Goal: Task Accomplishment & Management: Manage account settings

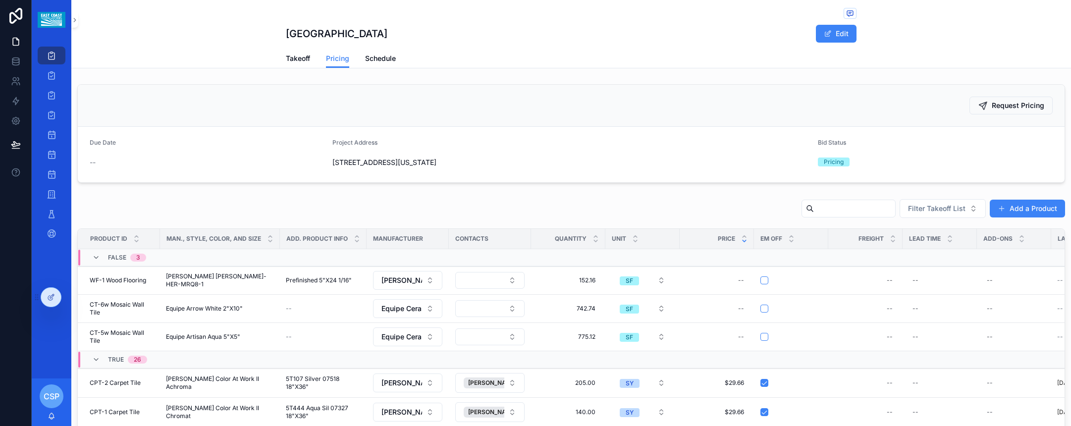
scroll to position [121, 0]
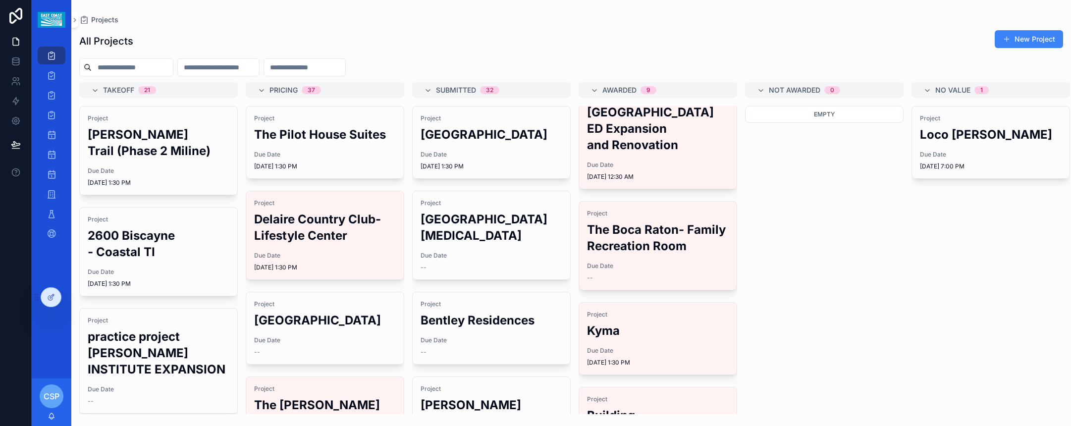
scroll to position [349, 0]
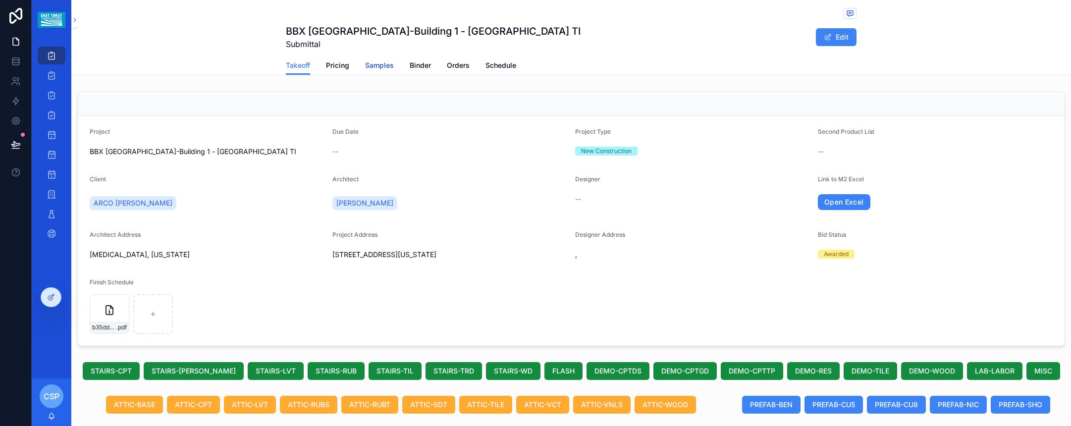
click at [378, 65] on span "Samples" at bounding box center [379, 65] width 29 height 10
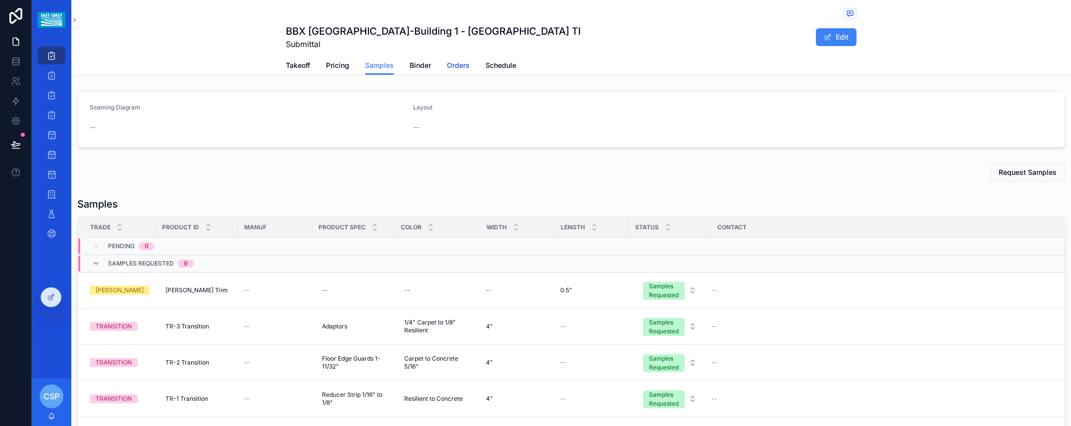
click at [455, 61] on span "Orders" at bounding box center [458, 65] width 23 height 10
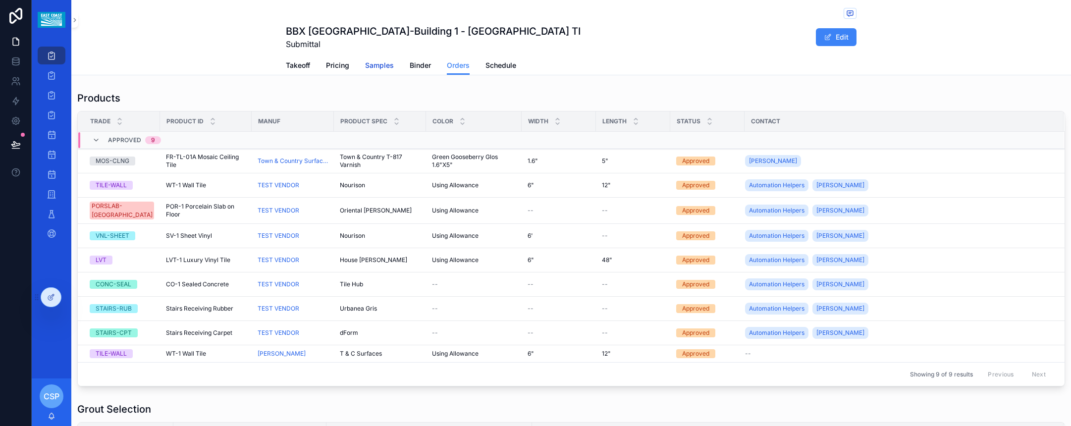
click at [386, 66] on span "Samples" at bounding box center [379, 65] width 29 height 10
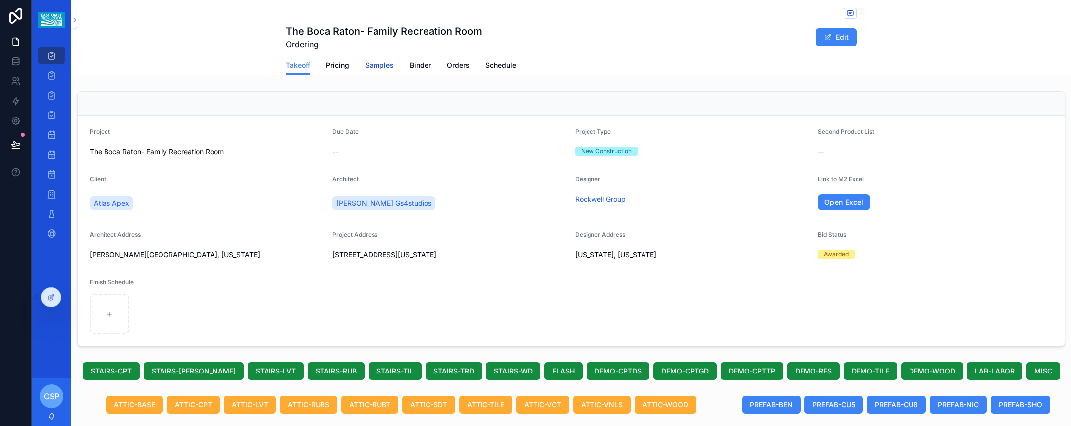
click at [381, 72] on link "Samples" at bounding box center [379, 66] width 29 height 20
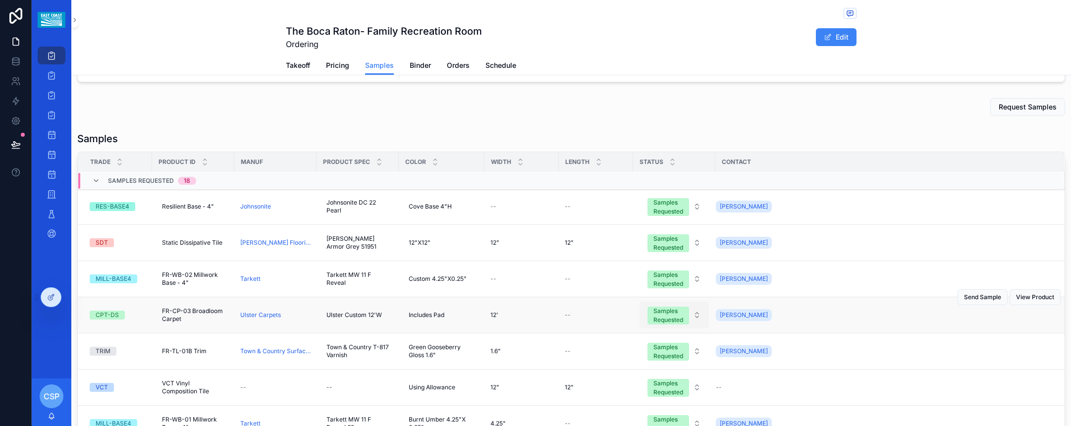
scroll to position [20, 0]
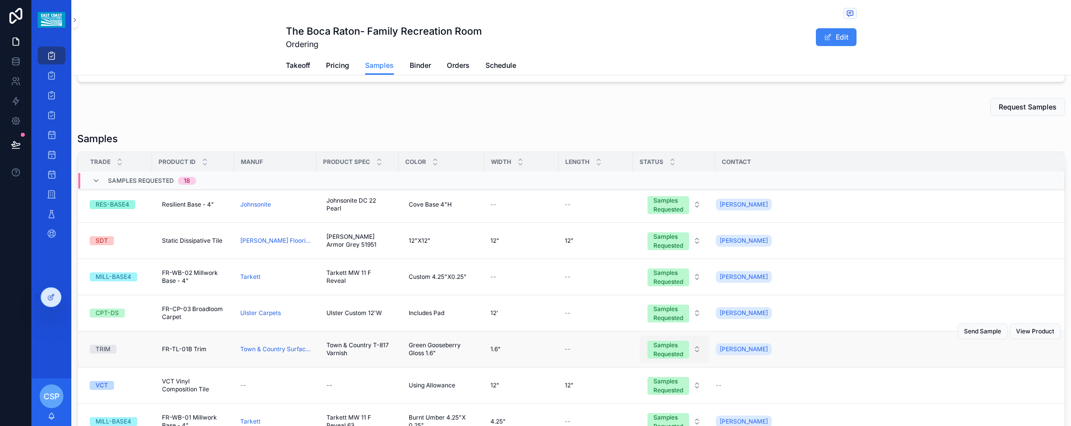
click at [667, 354] on div "Samples Requested" at bounding box center [669, 350] width 30 height 18
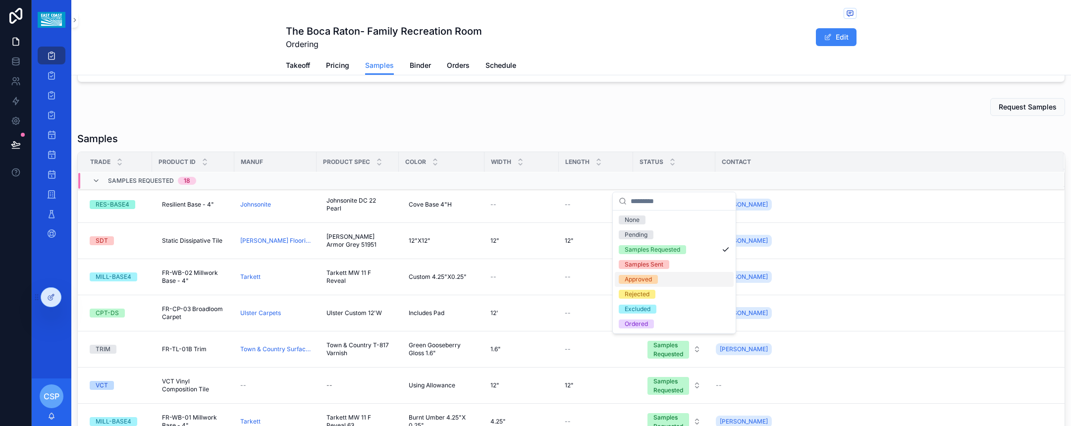
click at [643, 282] on div "Approved" at bounding box center [638, 279] width 27 height 9
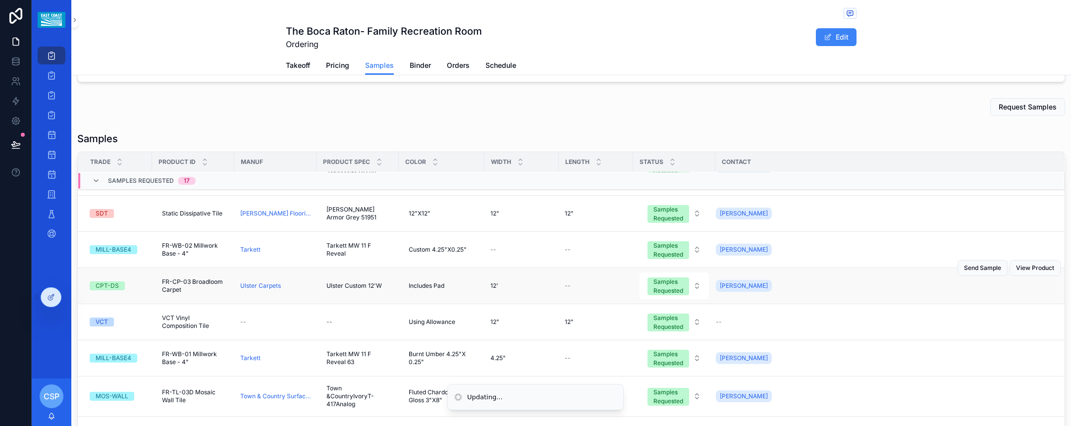
scroll to position [267, 0]
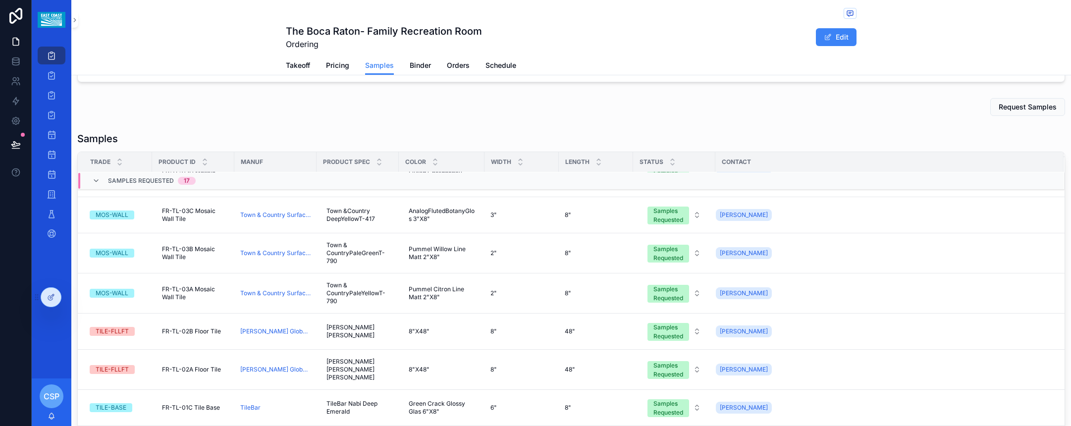
click at [670, 336] on div "Samples Requested" at bounding box center [669, 332] width 30 height 18
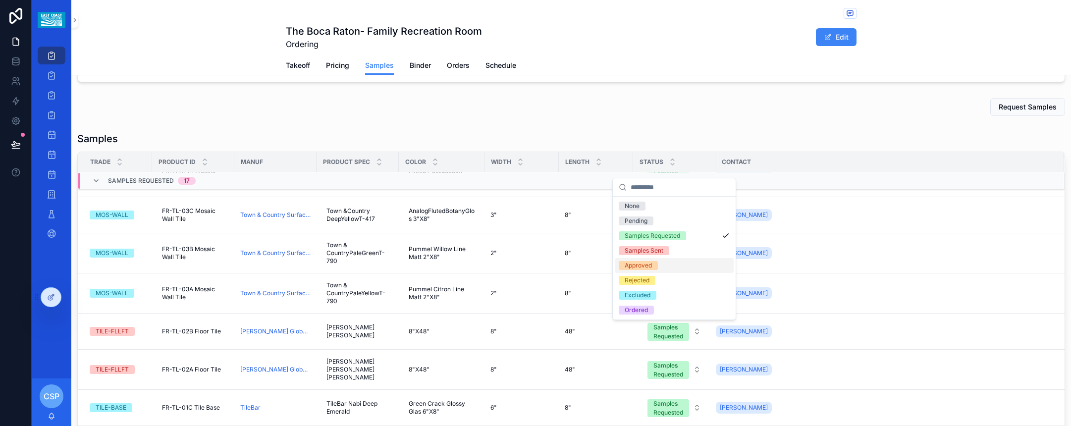
click at [656, 267] on span "Approved" at bounding box center [638, 265] width 39 height 9
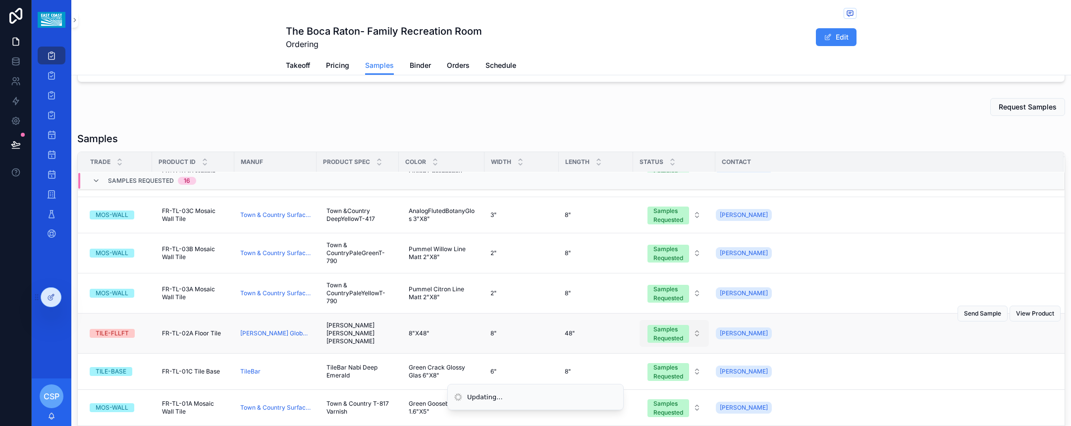
click at [662, 332] on div "Samples Requested" at bounding box center [669, 334] width 30 height 18
click at [663, 340] on div "Samples Requested" at bounding box center [669, 334] width 30 height 18
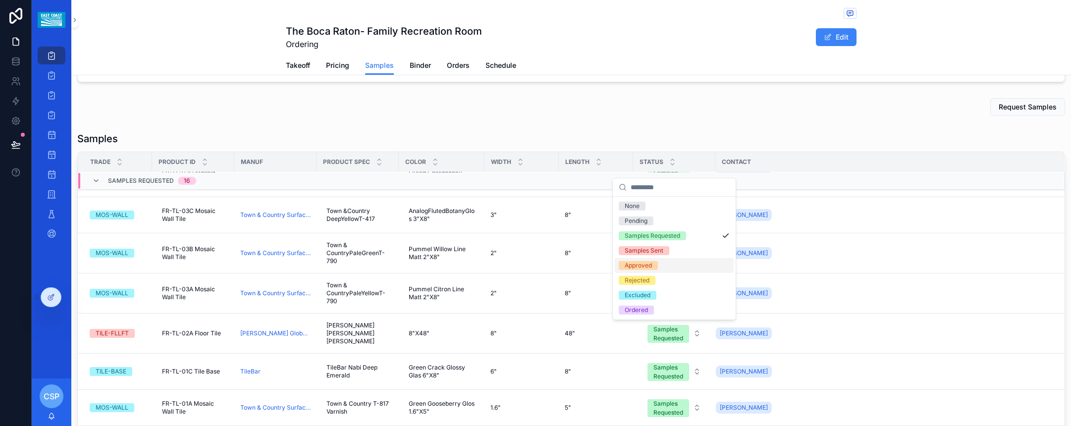
click at [654, 264] on span "Approved" at bounding box center [638, 265] width 39 height 9
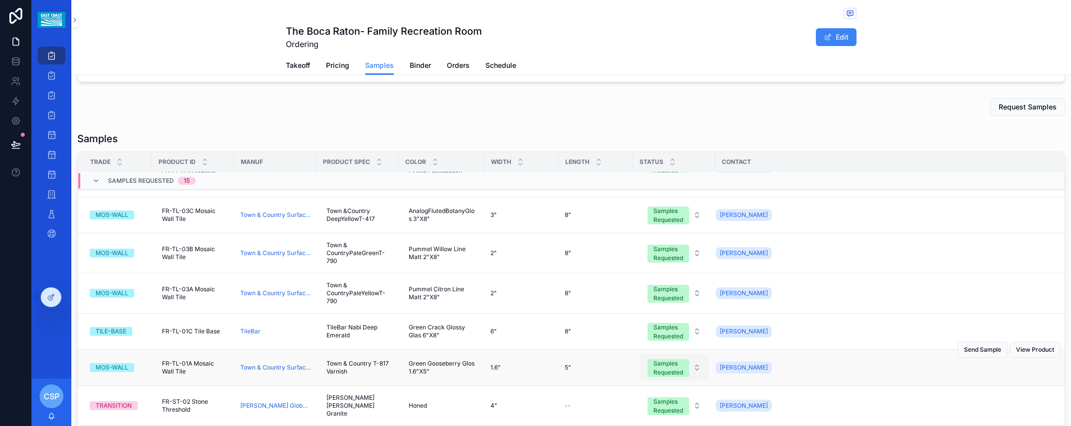
click at [670, 370] on div "Samples Requested" at bounding box center [669, 368] width 30 height 18
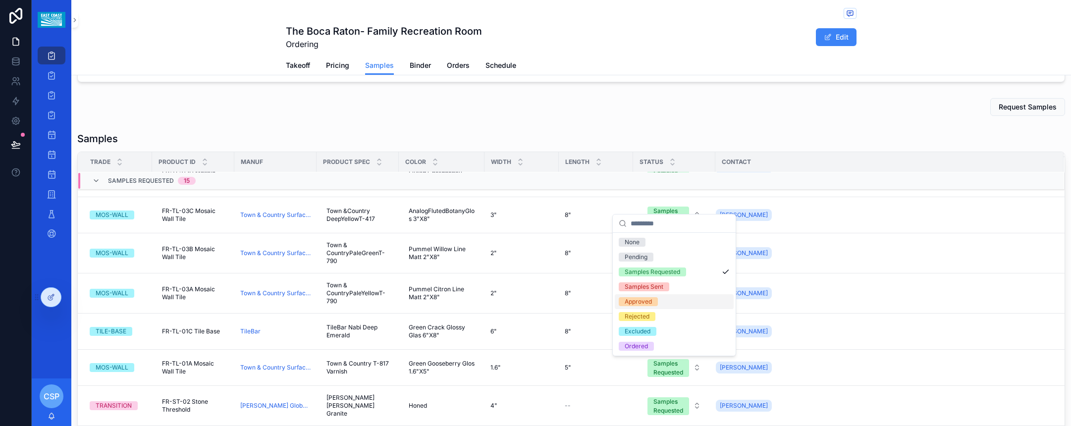
click at [652, 302] on span "Approved" at bounding box center [638, 301] width 39 height 9
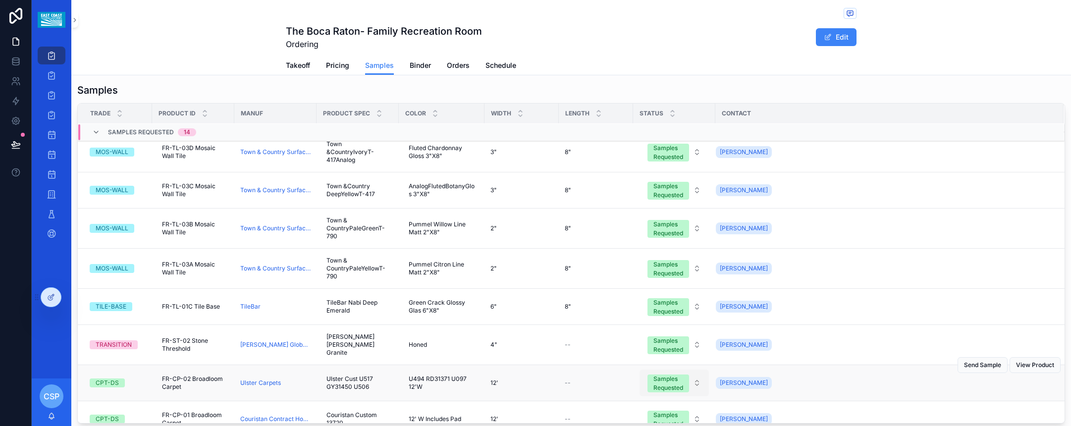
scroll to position [236, 0]
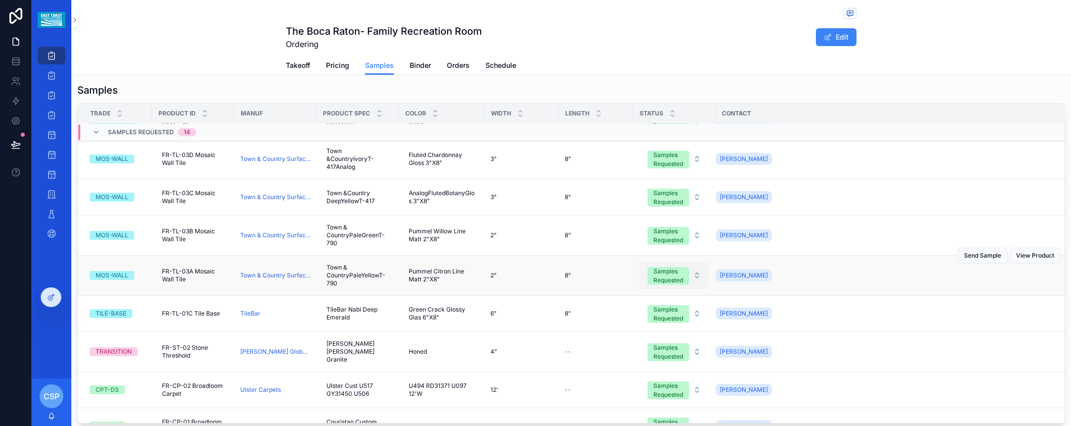
click at [668, 280] on div "Samples Requested" at bounding box center [669, 276] width 30 height 18
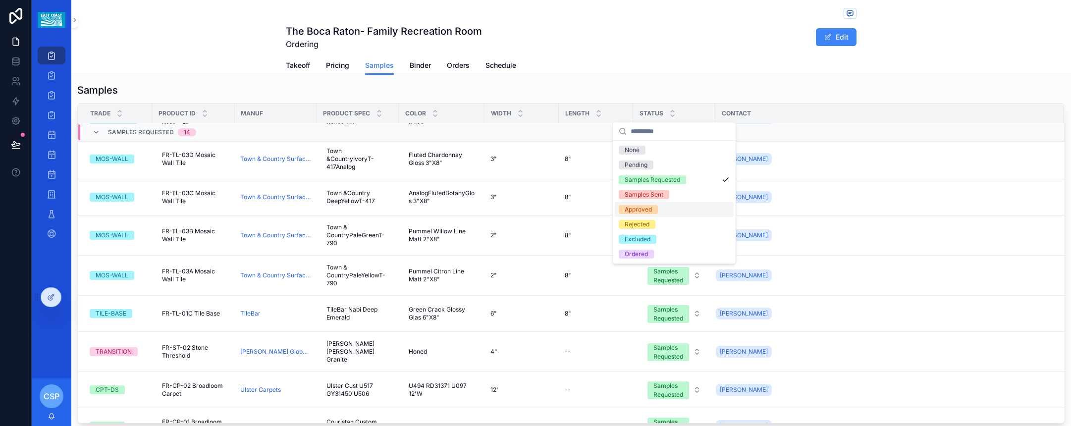
click at [640, 207] on div "Approved" at bounding box center [638, 209] width 27 height 9
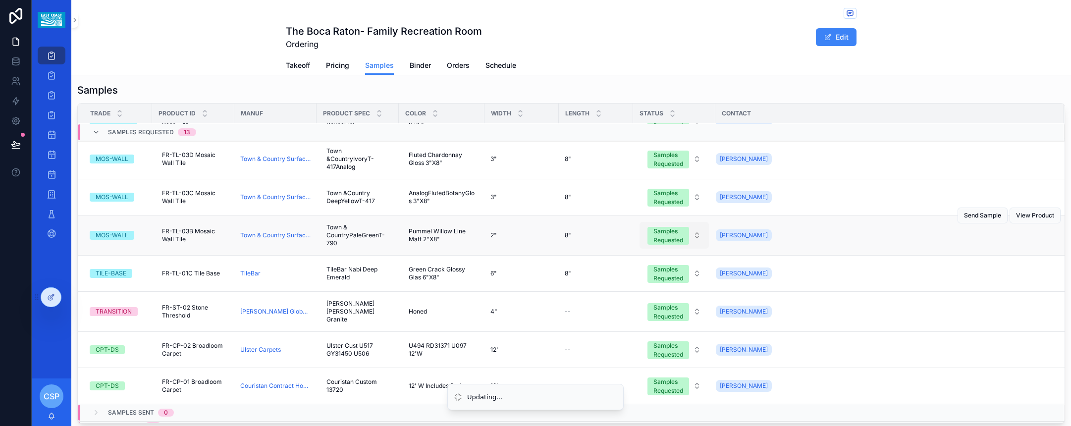
click at [655, 239] on div "Samples Requested" at bounding box center [669, 236] width 30 height 18
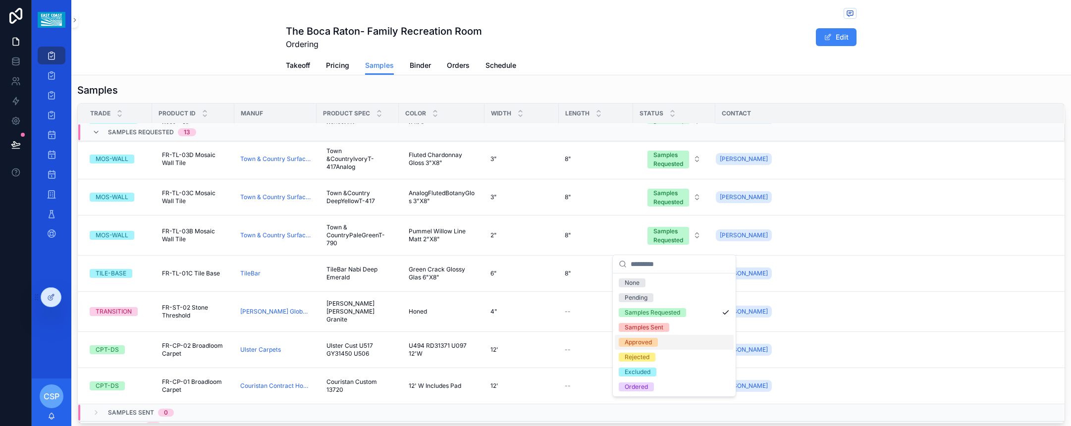
click at [644, 339] on div "Approved" at bounding box center [638, 342] width 27 height 9
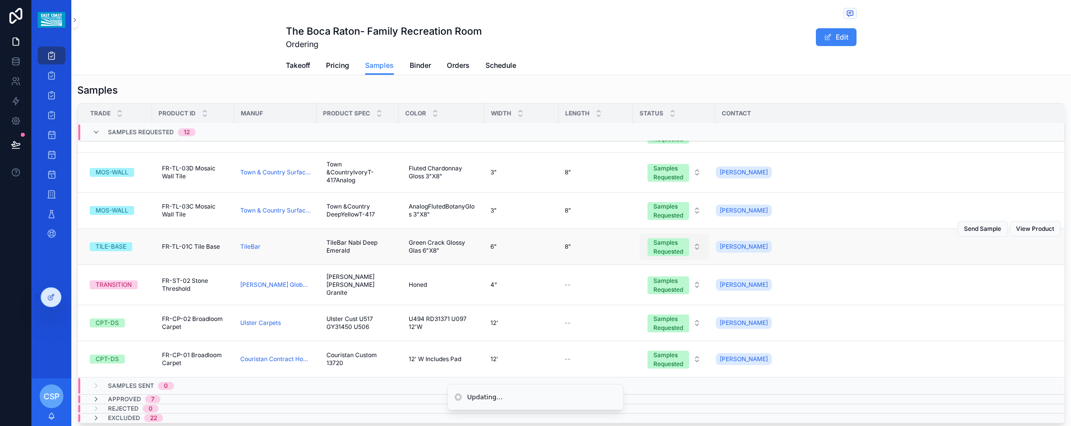
scroll to position [223, 0]
click at [672, 250] on div "Samples Requested" at bounding box center [669, 247] width 30 height 18
click at [669, 214] on div "Samples Requested" at bounding box center [669, 211] width 30 height 18
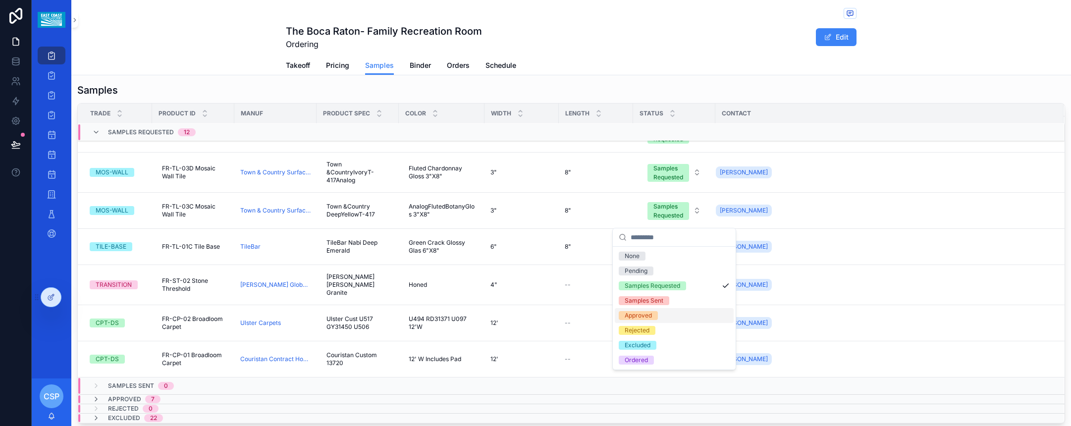
click at [657, 313] on span "Approved" at bounding box center [638, 315] width 39 height 9
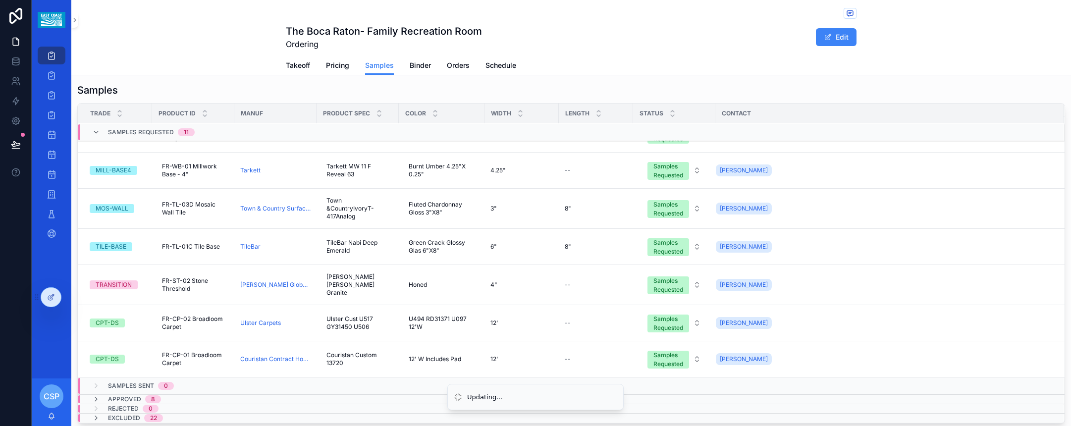
scroll to position [183, 0]
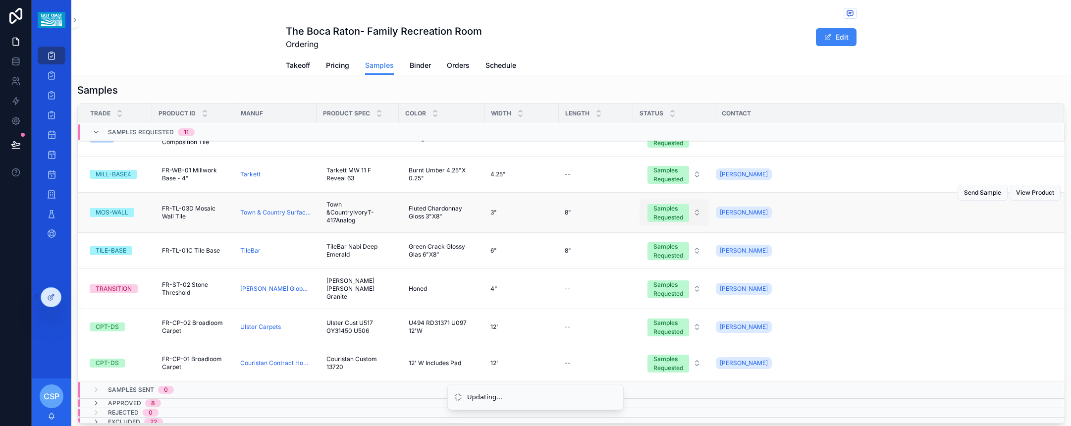
click at [671, 213] on div "Samples Requested" at bounding box center [669, 213] width 30 height 18
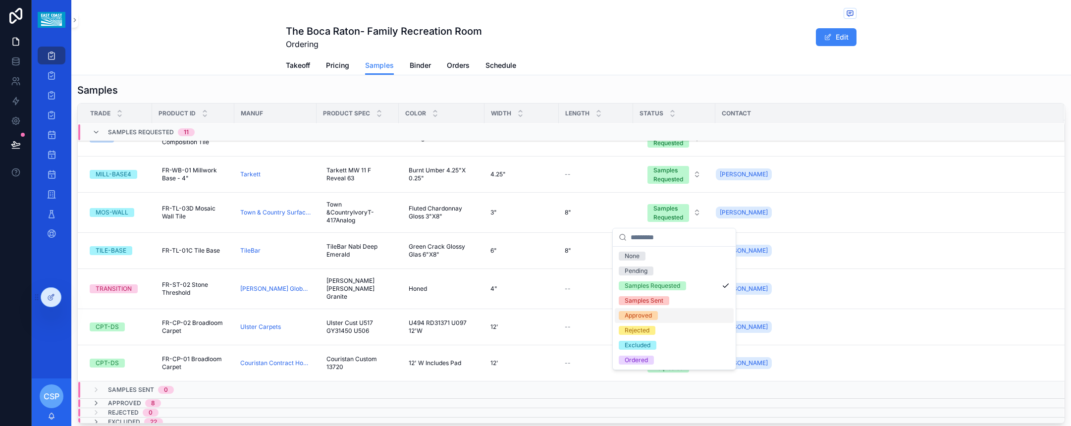
click at [644, 317] on div "Approved" at bounding box center [638, 315] width 27 height 9
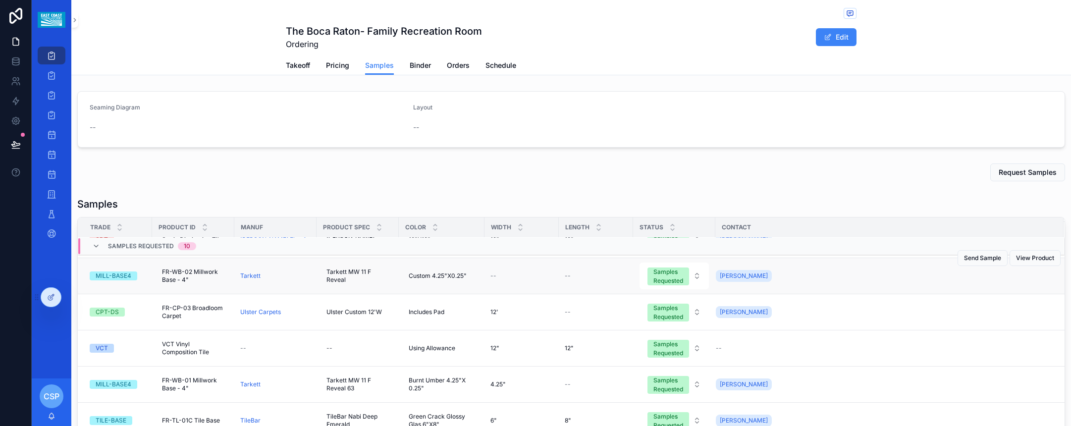
scroll to position [94, 0]
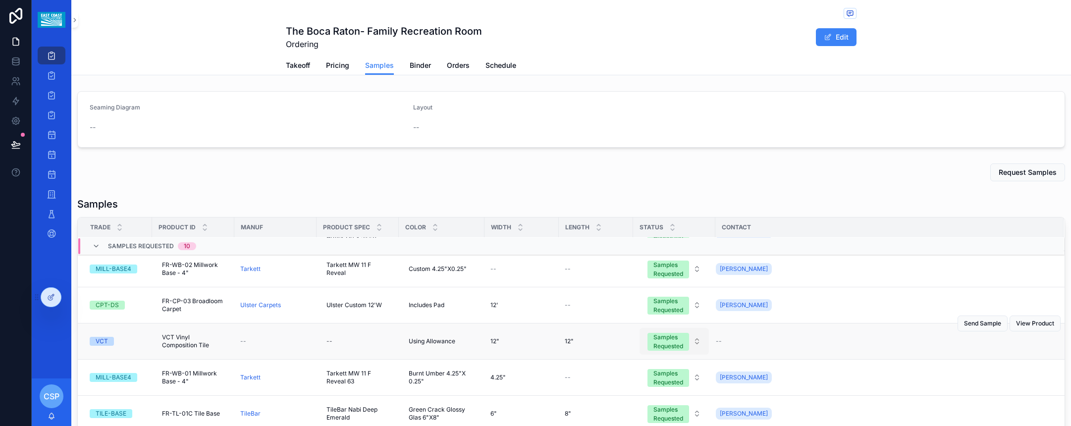
click at [668, 343] on div "Samples Requested" at bounding box center [669, 342] width 30 height 18
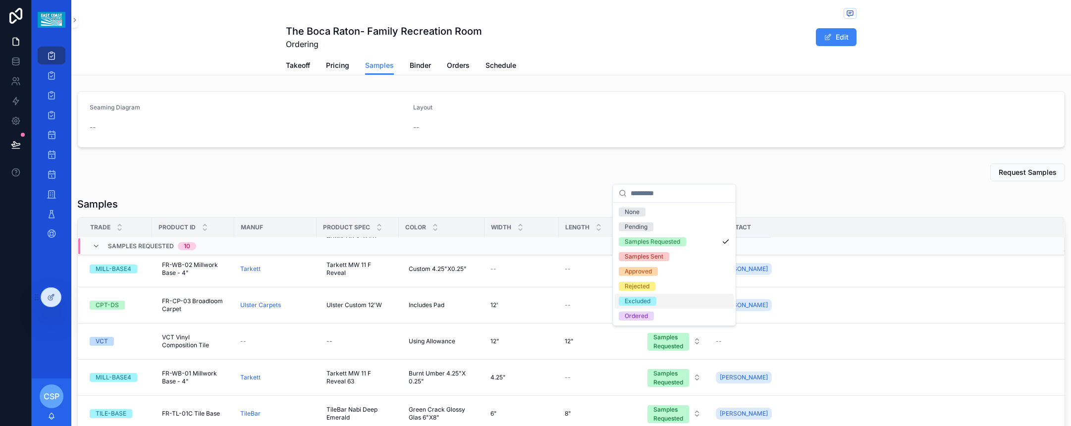
click at [659, 298] on div "Excluded" at bounding box center [674, 301] width 119 height 15
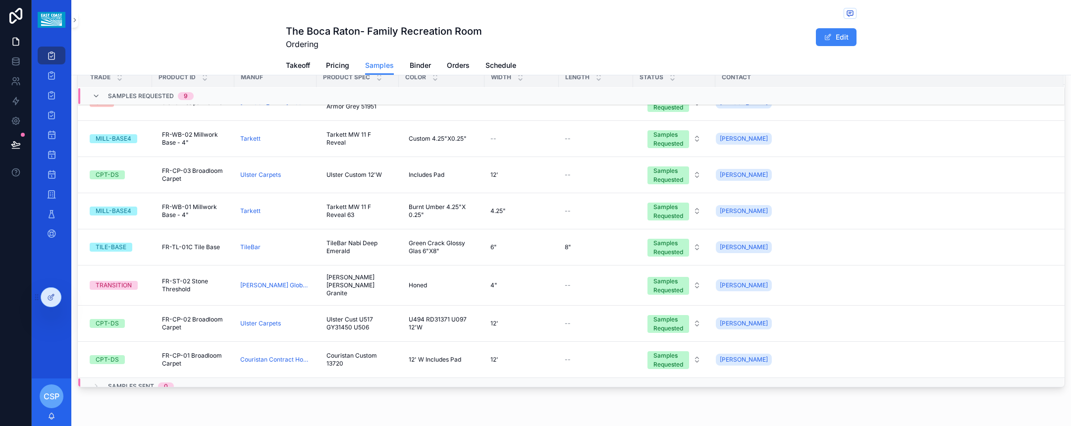
scroll to position [107, 0]
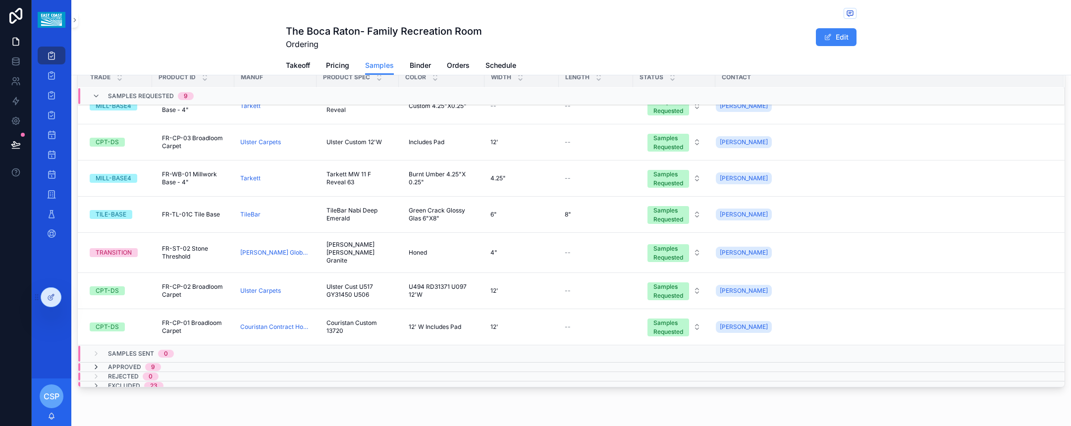
click at [98, 363] on icon "scrollable content" at bounding box center [96, 367] width 8 height 8
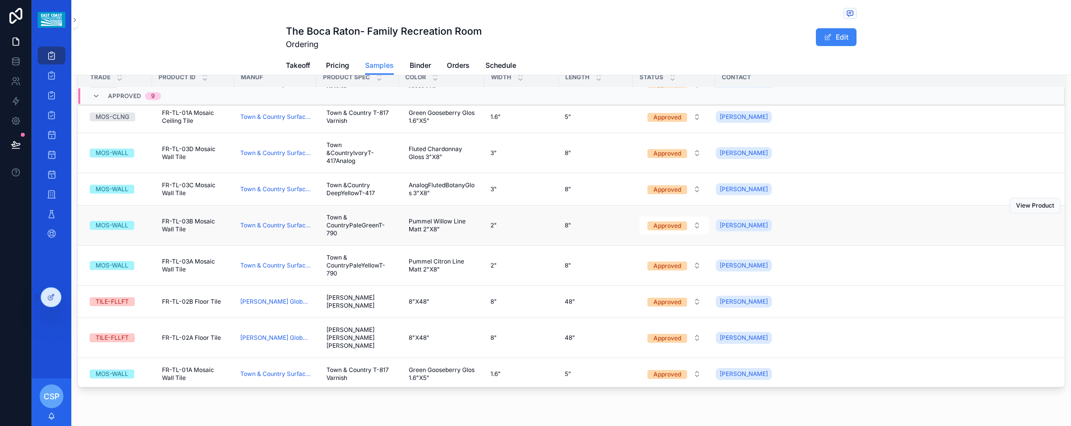
scroll to position [424, 0]
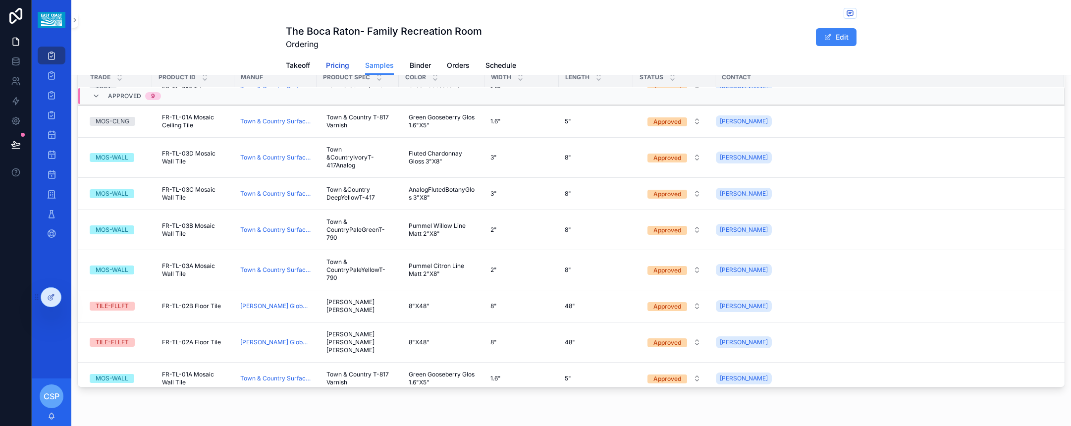
click at [332, 65] on span "Pricing" at bounding box center [337, 65] width 23 height 10
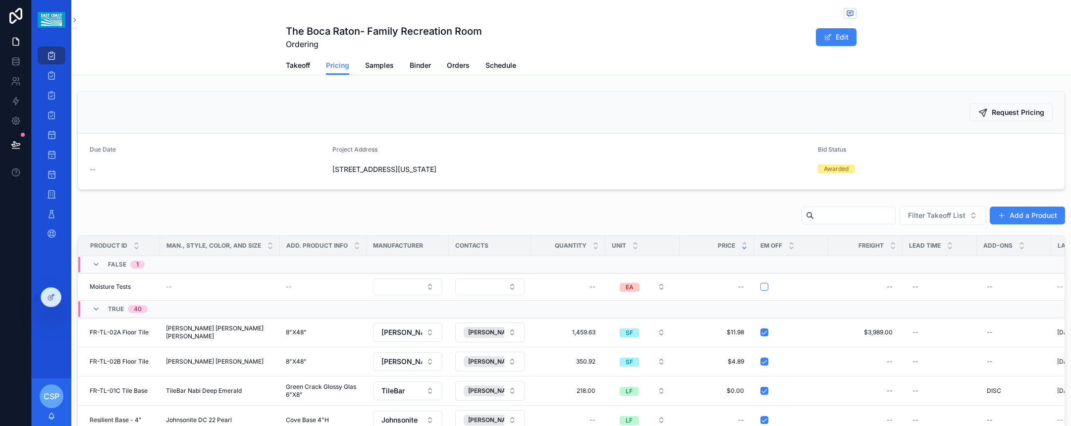
click at [830, 213] on input "scrollable content" at bounding box center [854, 216] width 81 height 14
paste input "*********"
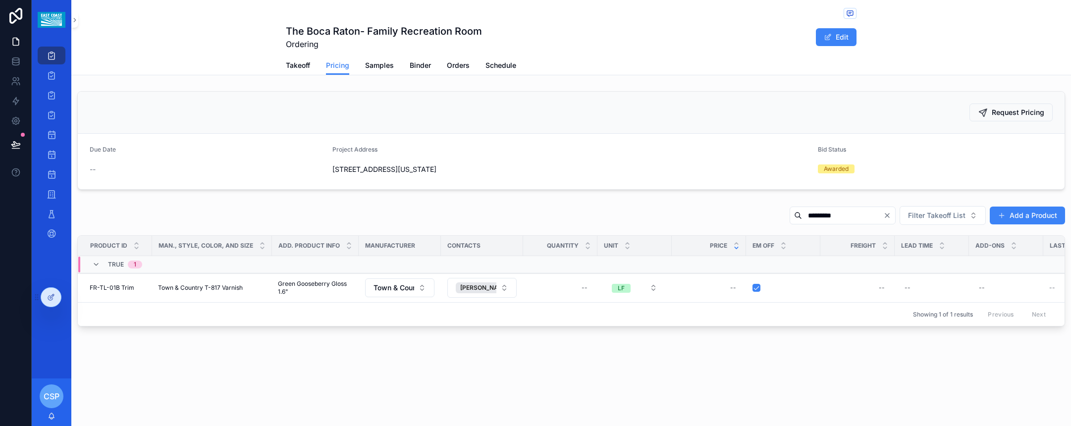
click at [865, 218] on input "*********" at bounding box center [842, 216] width 81 height 14
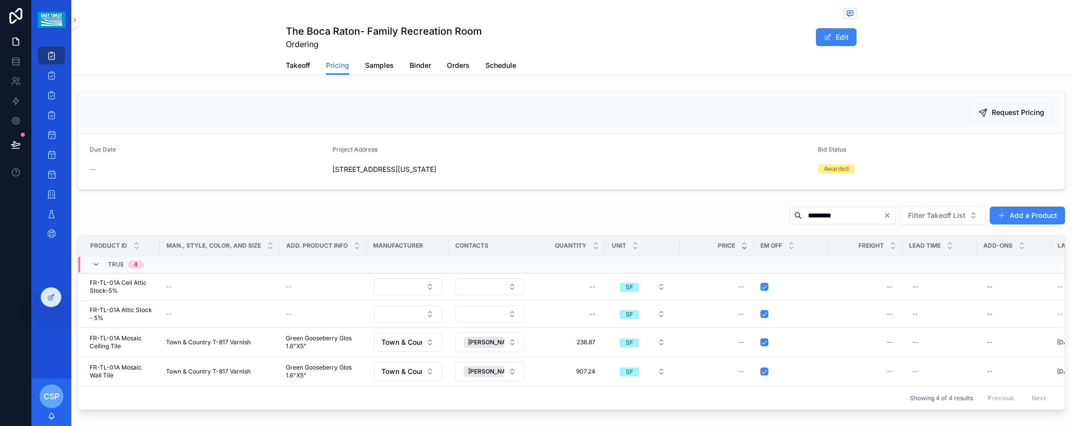
click at [834, 214] on input "*********" at bounding box center [842, 216] width 81 height 14
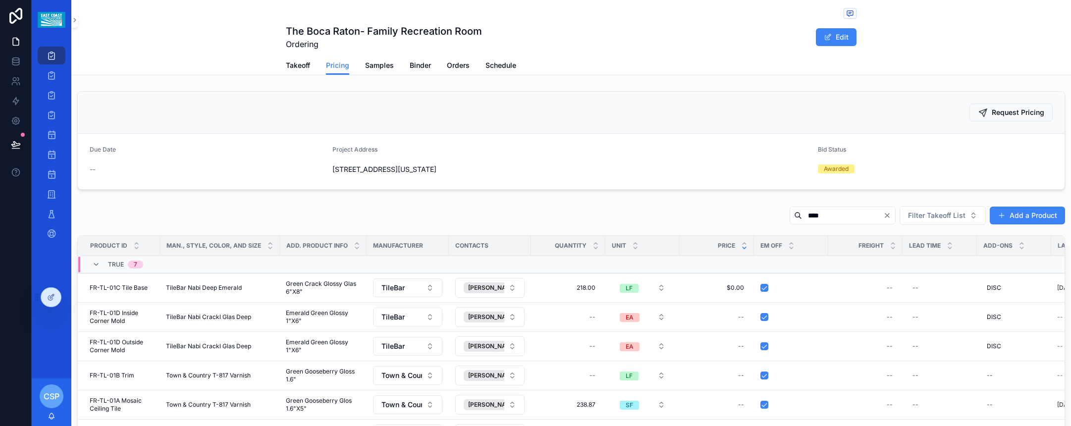
click at [821, 214] on input "****" at bounding box center [842, 216] width 81 height 14
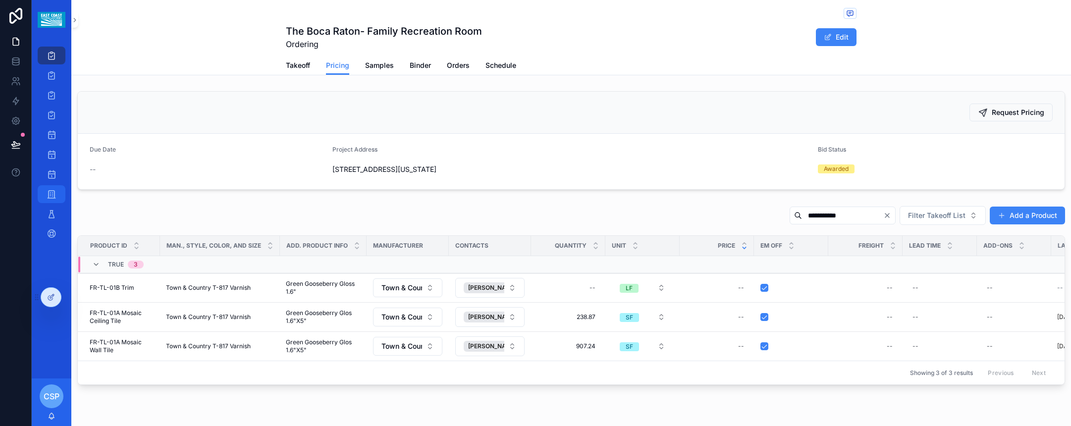
type input "**********"
